Goal: Transaction & Acquisition: Purchase product/service

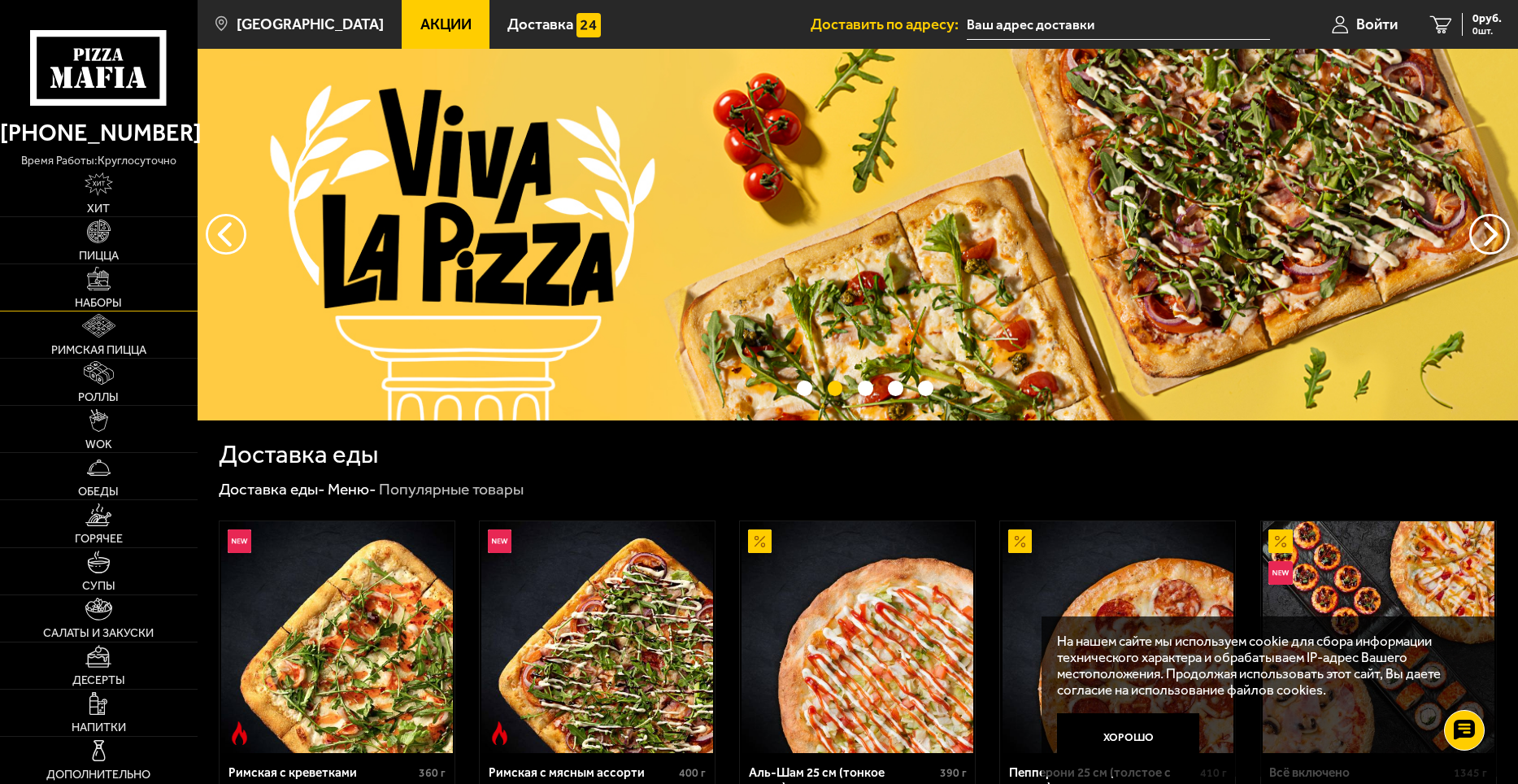
click at [100, 288] on img at bounding box center [99, 279] width 24 height 24
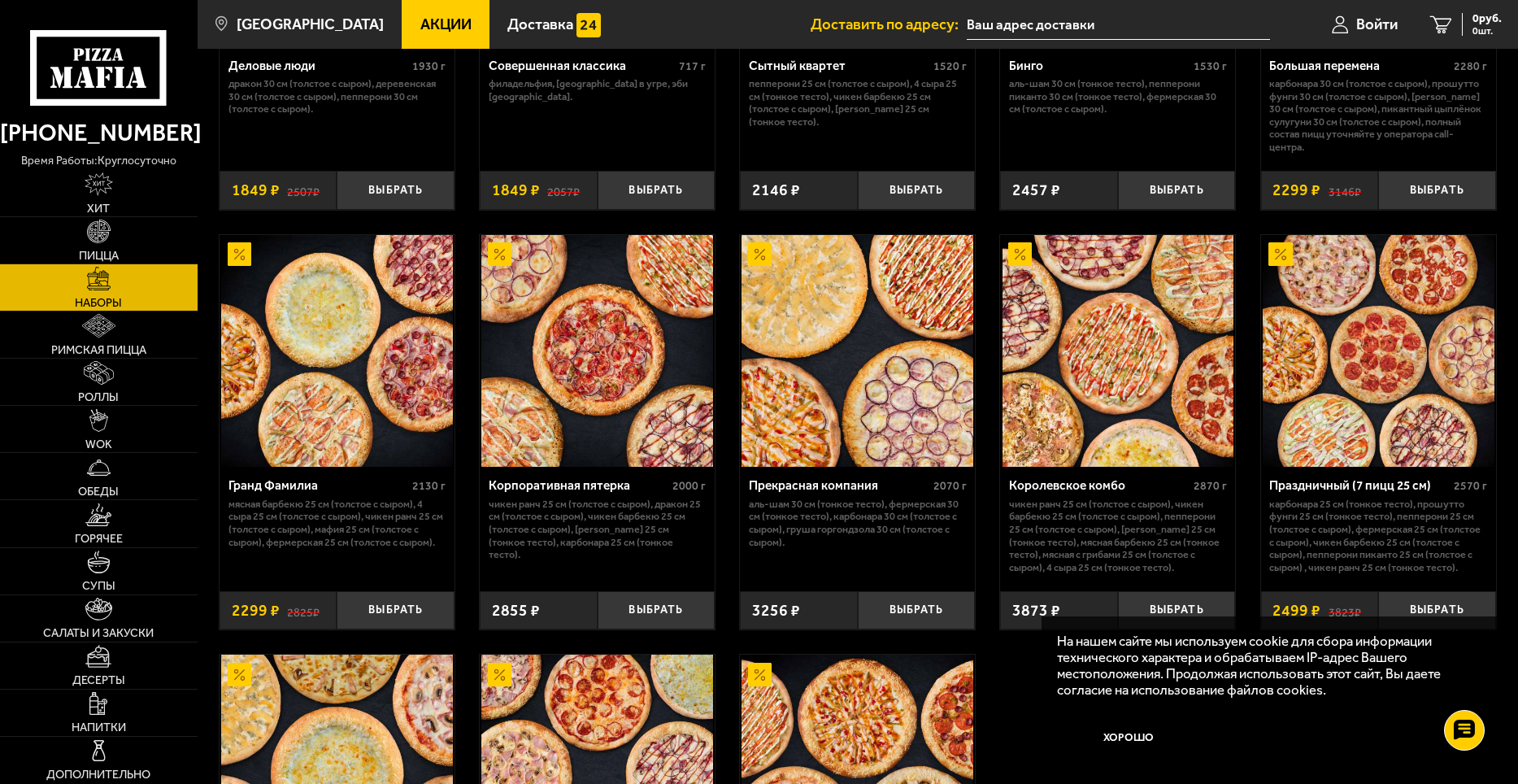
scroll to position [1951, 0]
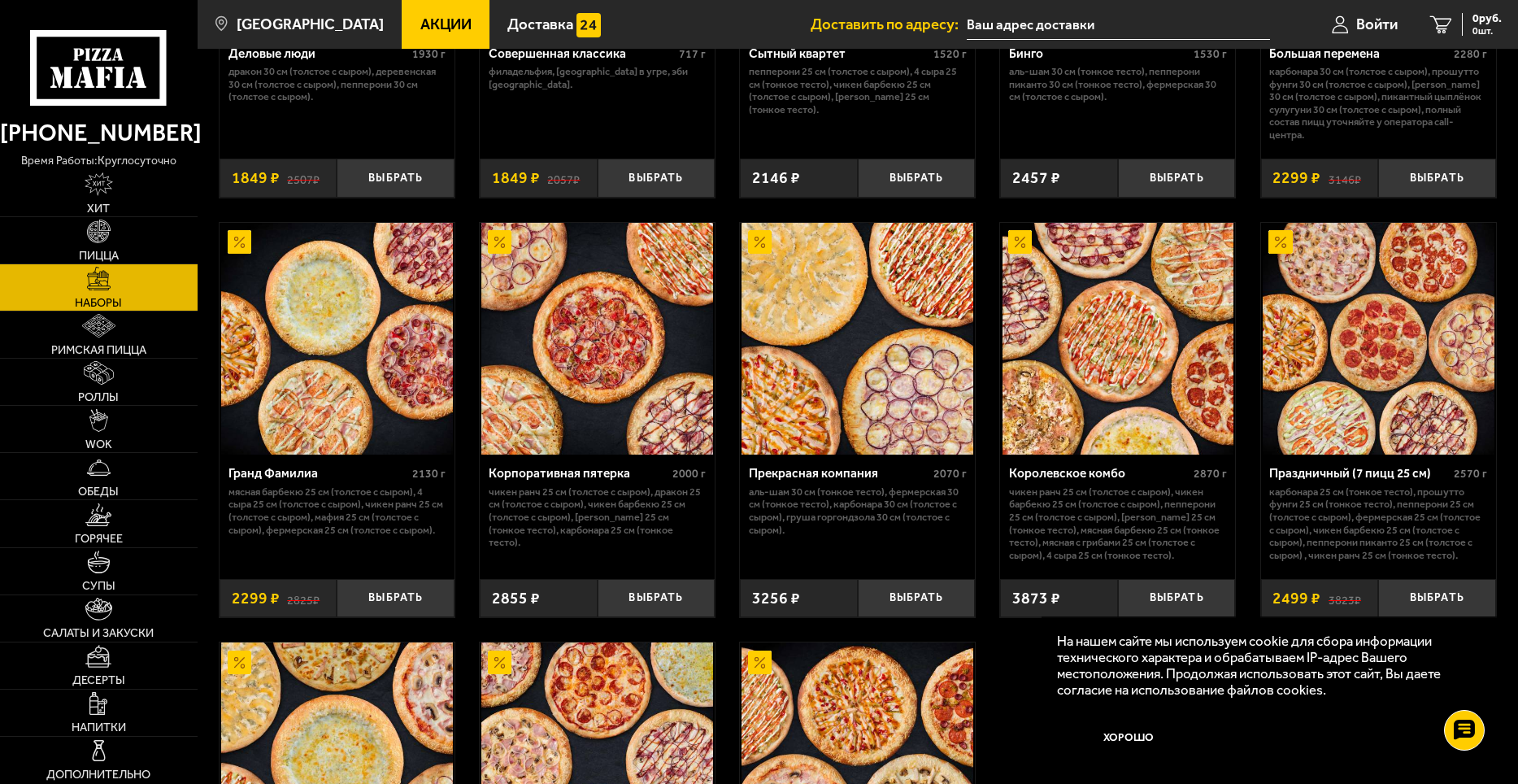
click at [124, 61] on icon at bounding box center [99, 68] width 137 height 76
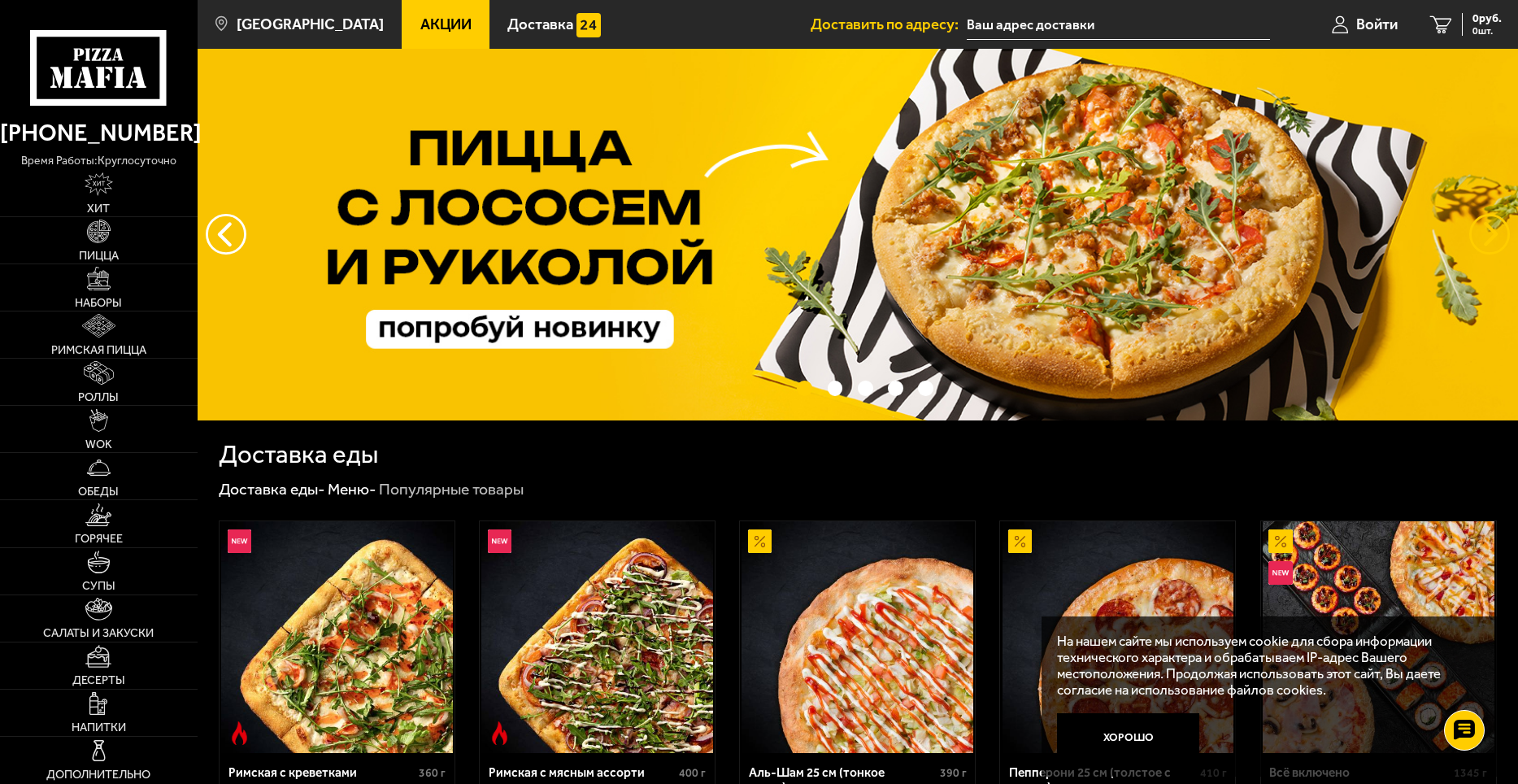
click at [1488, 231] on button "предыдущий" at bounding box center [1489, 233] width 40 height 40
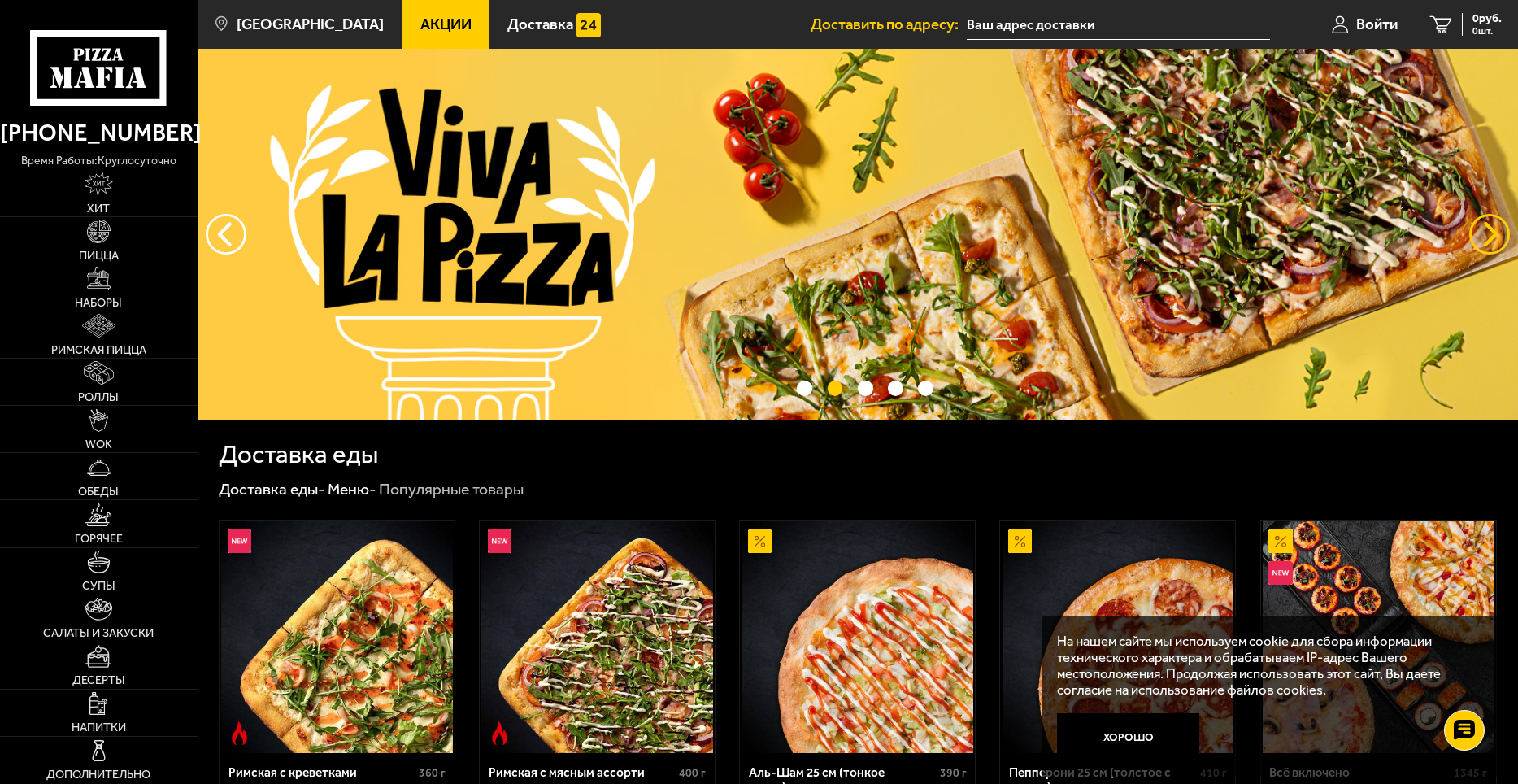
click at [1488, 231] on button "предыдущий" at bounding box center [1489, 233] width 40 height 40
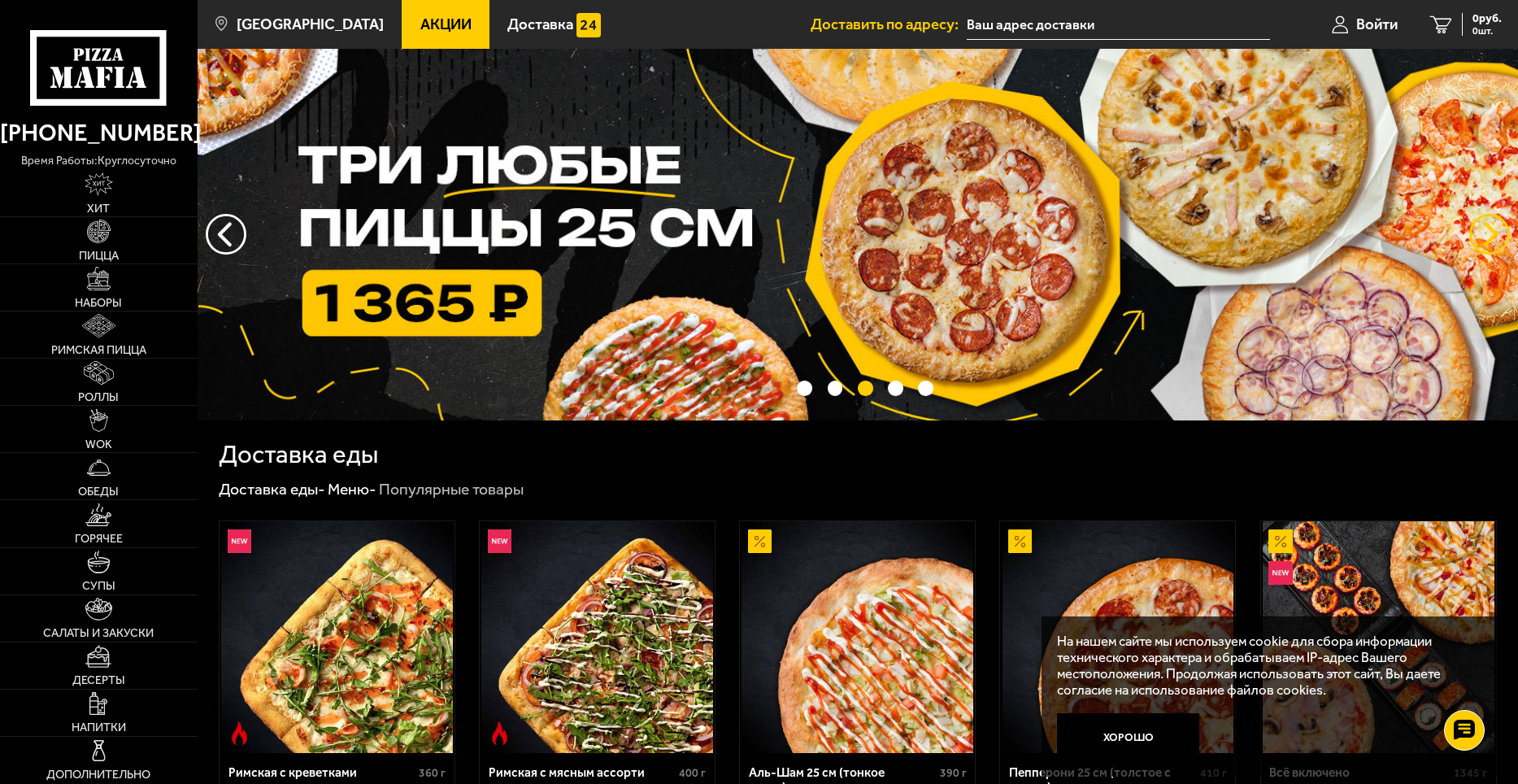
click at [1488, 231] on button "предыдущий" at bounding box center [1489, 233] width 40 height 40
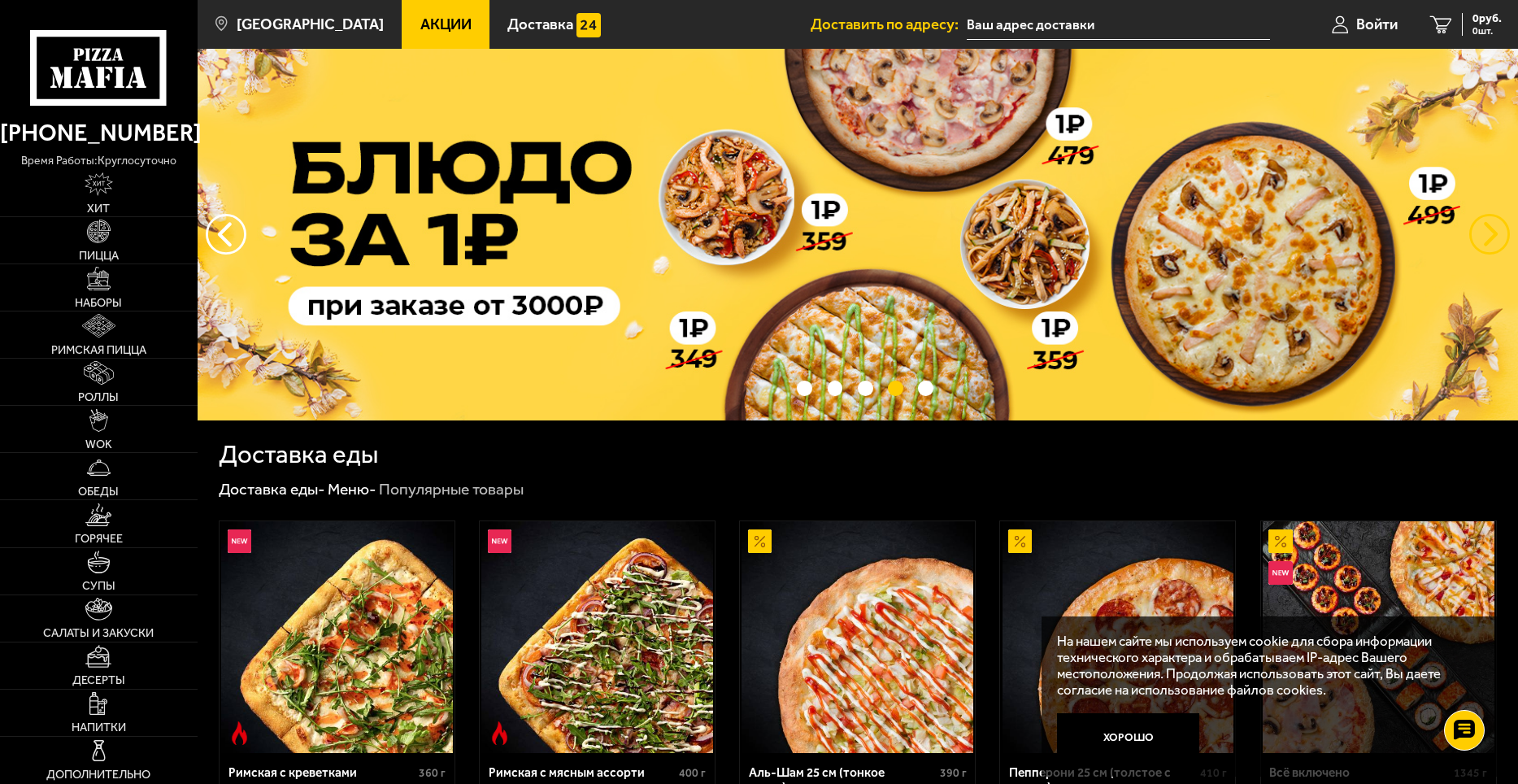
click at [1488, 231] on button "предыдущий" at bounding box center [1489, 233] width 40 height 40
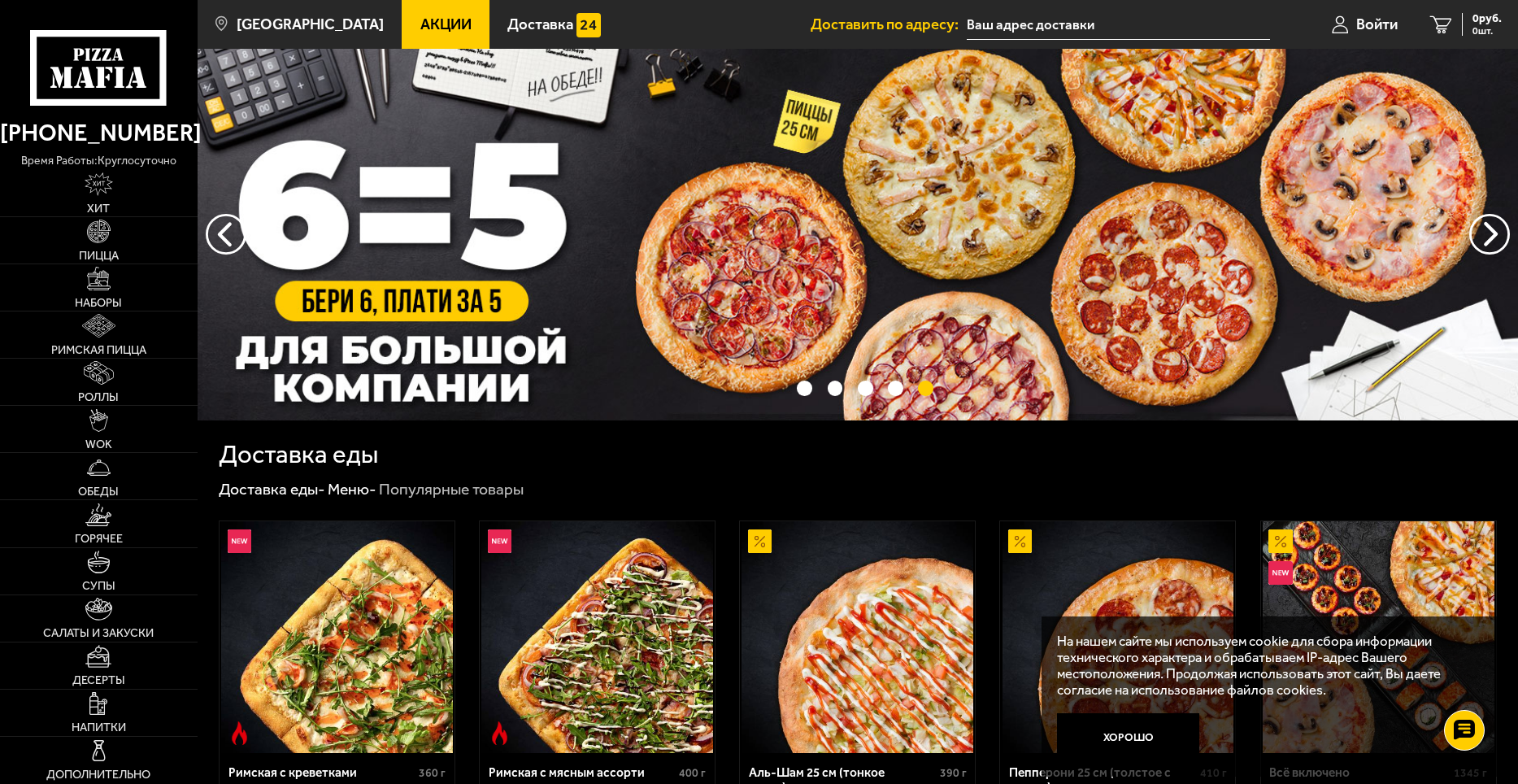
click at [895, 261] on img at bounding box center [858, 234] width 1320 height 371
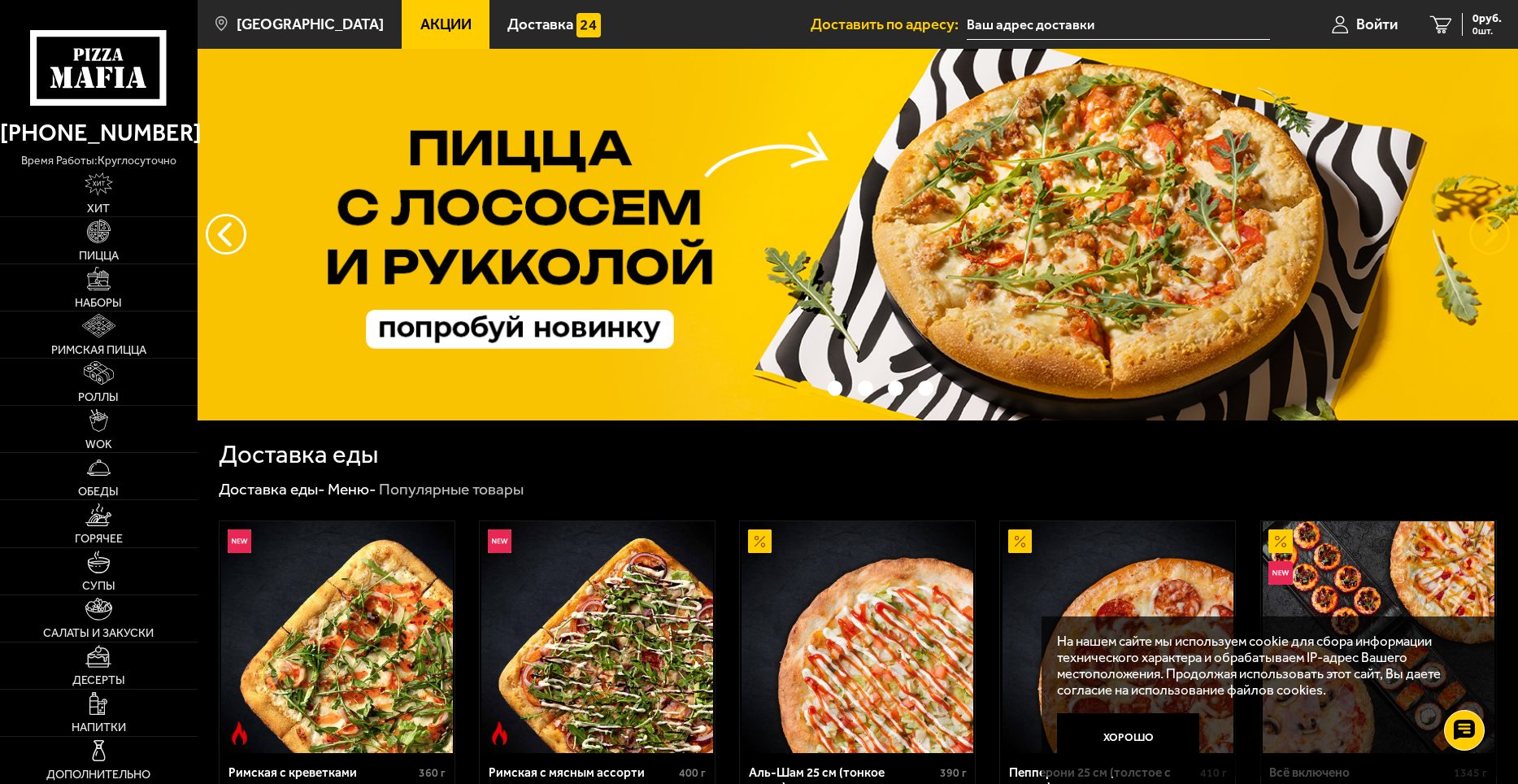
click at [1485, 233] on button "предыдущий" at bounding box center [1489, 233] width 40 height 40
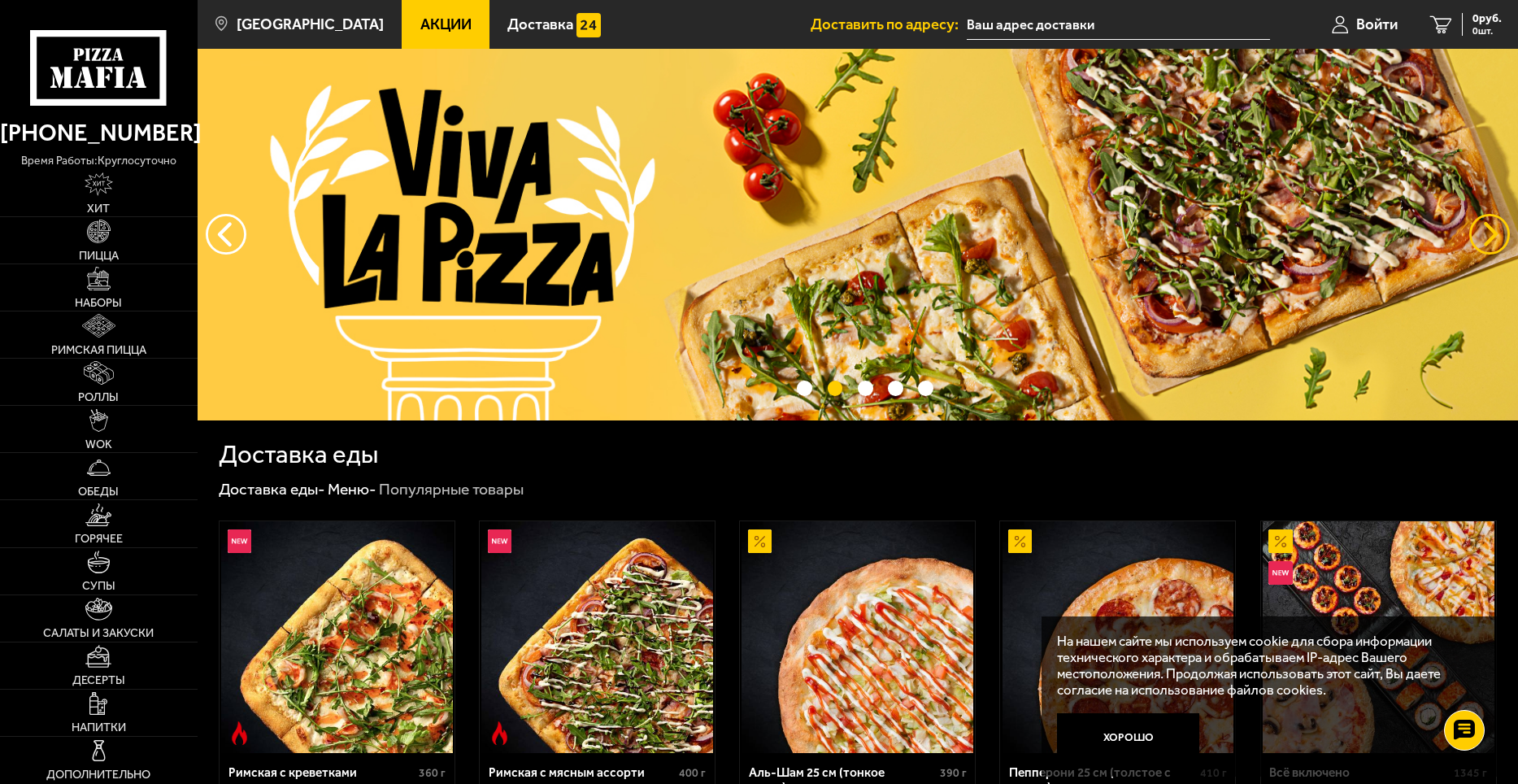
click at [1485, 233] on button "предыдущий" at bounding box center [1489, 233] width 40 height 40
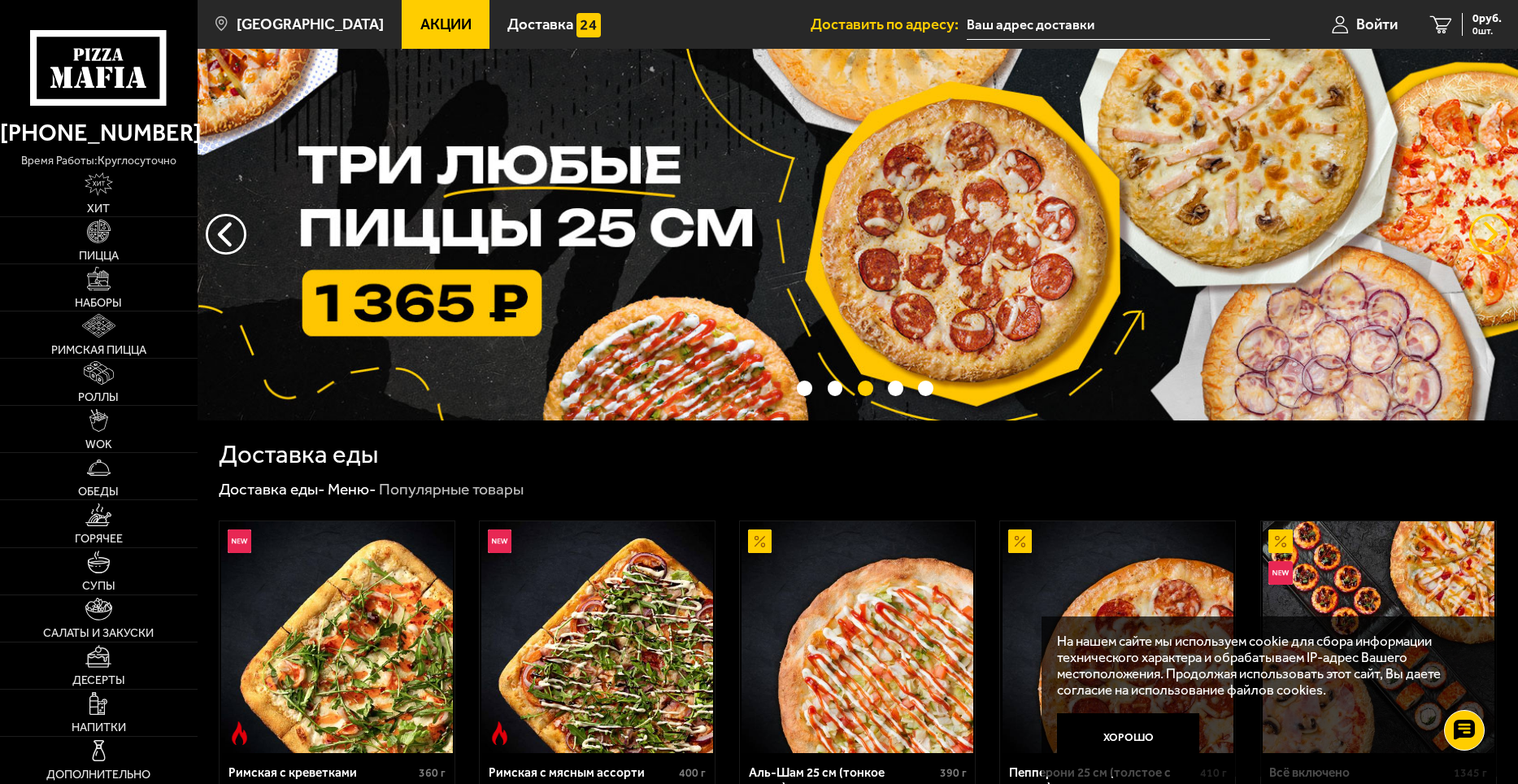
click at [1485, 233] on button "предыдущий" at bounding box center [1489, 233] width 40 height 40
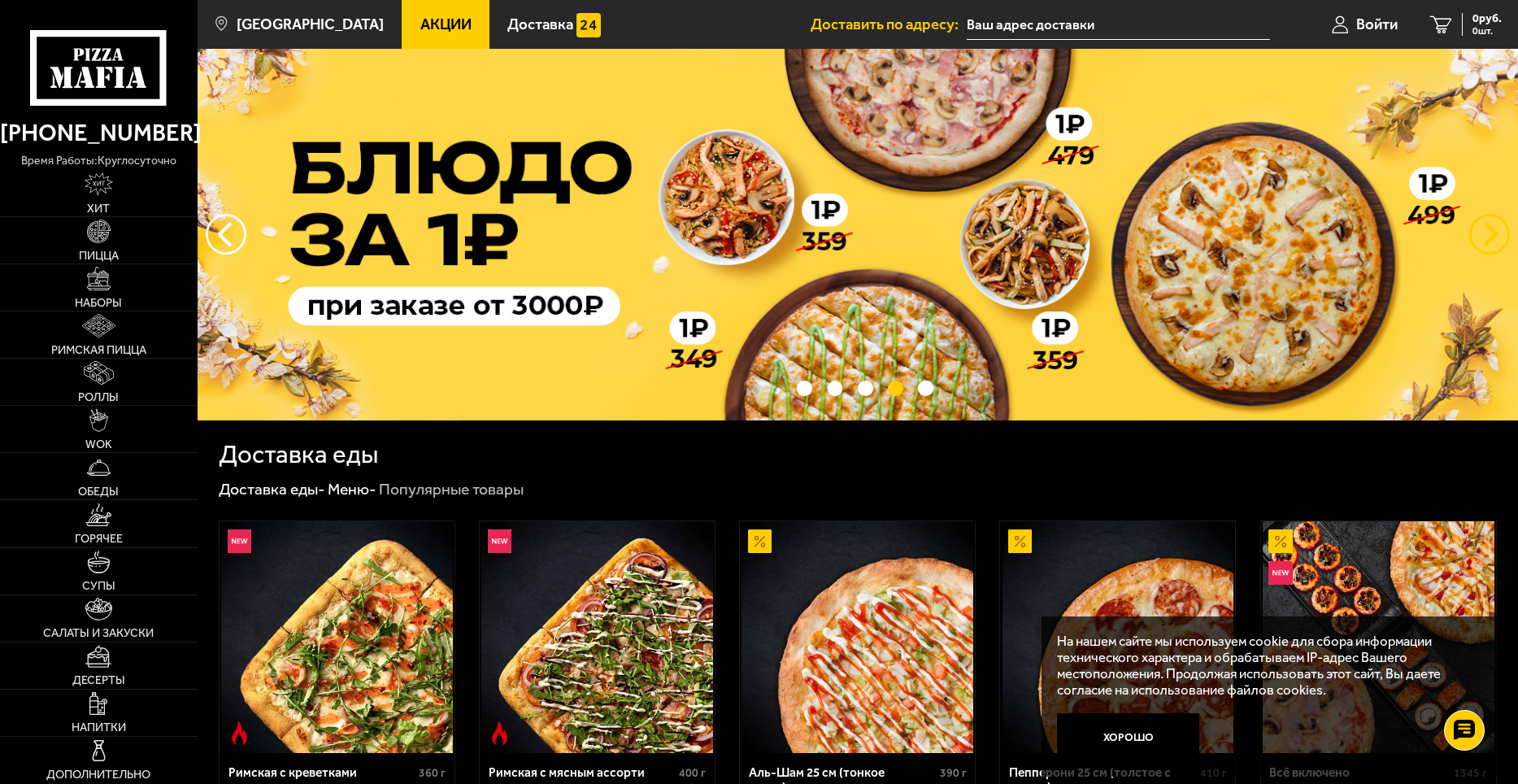
click at [1485, 233] on button "предыдущий" at bounding box center [1489, 233] width 40 height 40
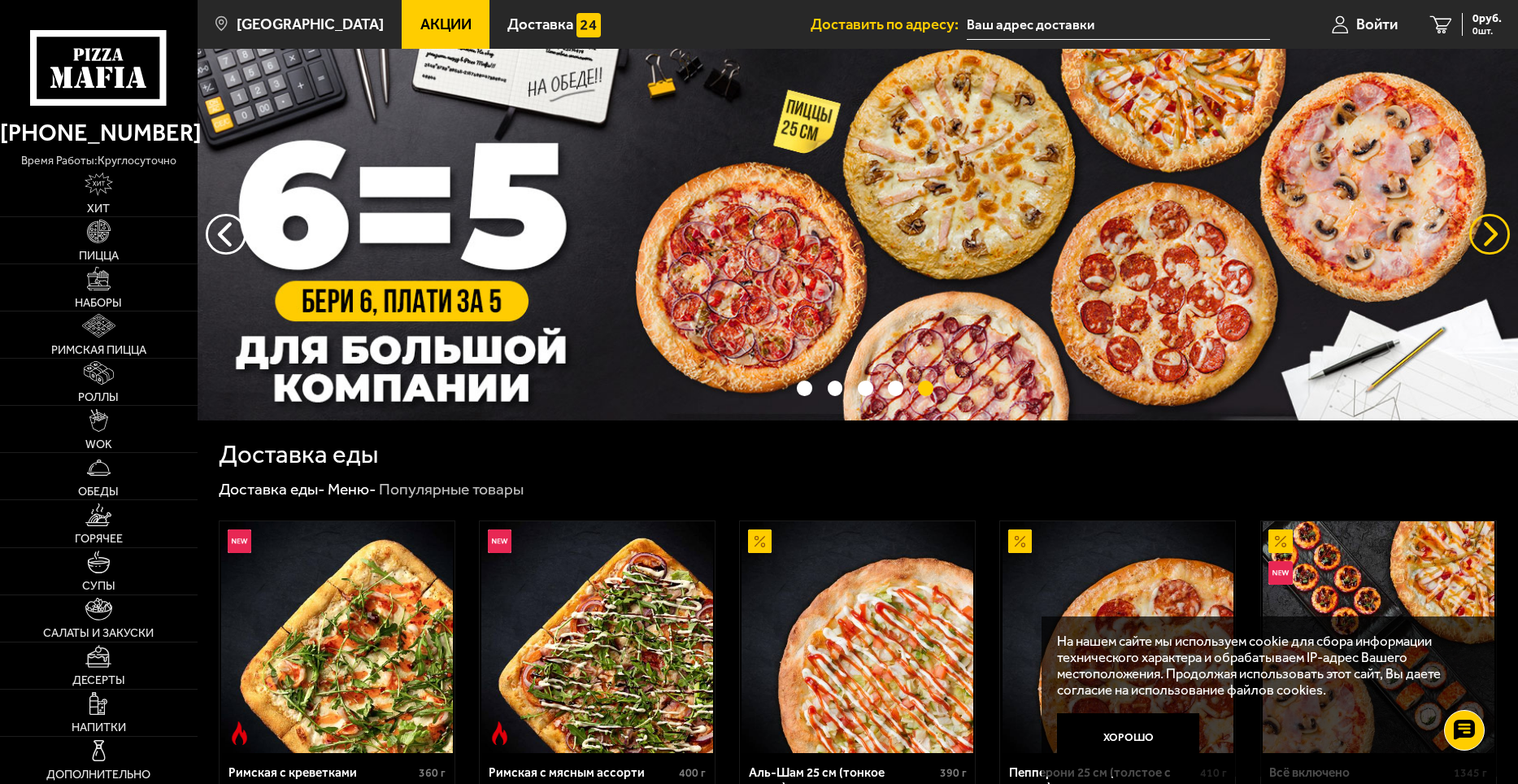
click at [1485, 233] on button "предыдущий" at bounding box center [1489, 233] width 40 height 40
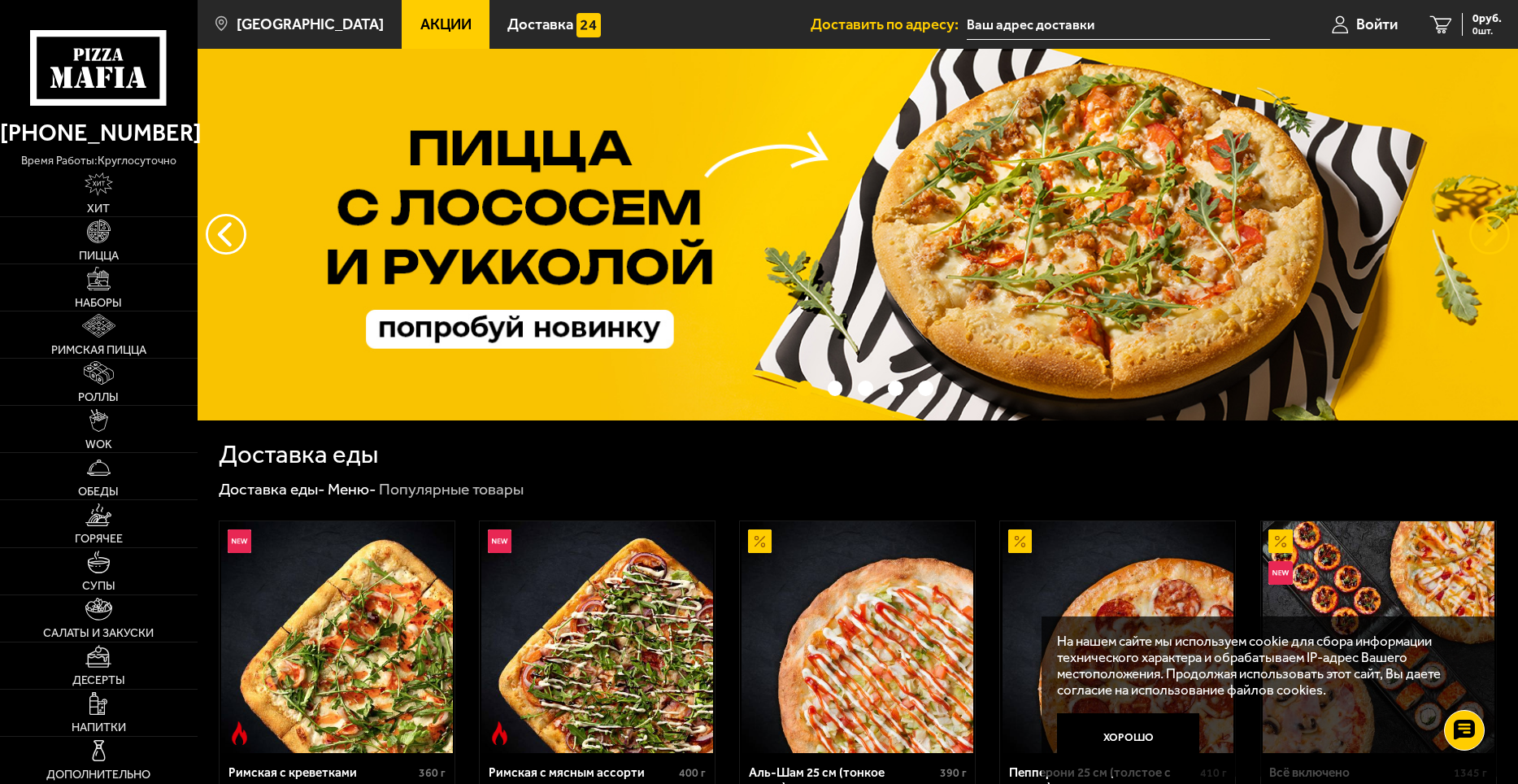
click at [1485, 233] on button "предыдущий" at bounding box center [1489, 233] width 40 height 40
